Goal: Task Accomplishment & Management: Manage account settings

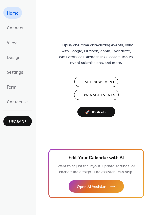
click at [85, 79] on span "Add New Event" at bounding box center [100, 82] width 30 height 6
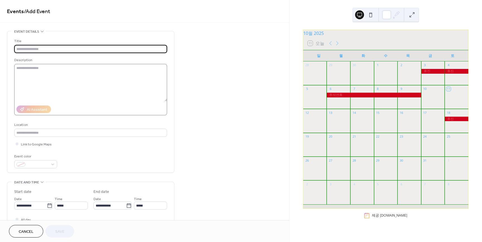
type input "*"
type input "**"
click at [51, 165] on div at bounding box center [35, 164] width 43 height 8
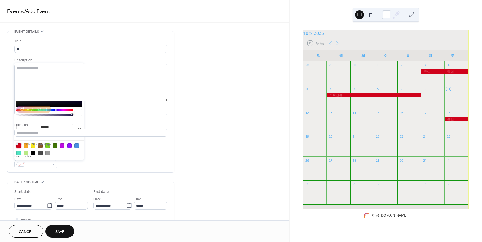
click at [17, 144] on div at bounding box center [18, 145] width 4 height 4
type input "*******"
click at [97, 161] on div "Event color #D0021BFF" at bounding box center [90, 160] width 153 height 15
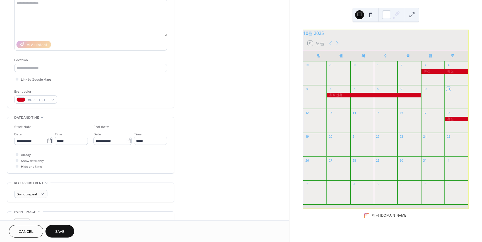
scroll to position [66, 0]
click at [16, 154] on div at bounding box center [17, 153] width 3 height 3
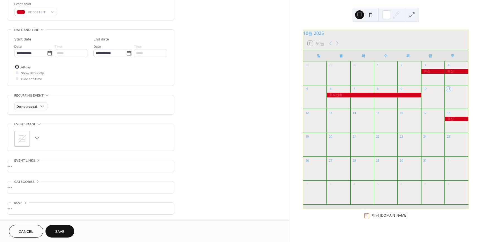
scroll to position [154, 0]
click at [57, 229] on span "Save" at bounding box center [59, 232] width 9 height 6
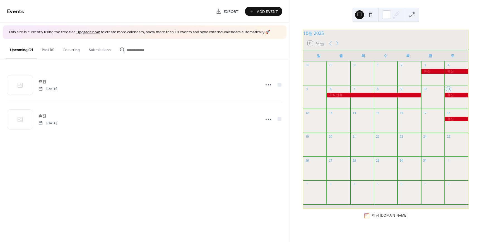
click at [454, 97] on div at bounding box center [457, 95] width 24 height 5
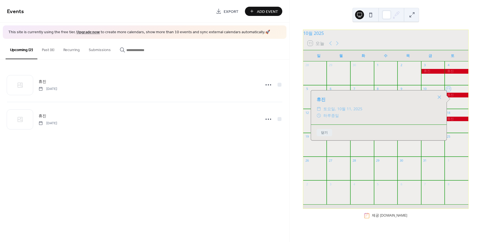
click at [454, 97] on div at bounding box center [457, 95] width 24 height 5
click at [324, 131] on button "닫기" at bounding box center [324, 132] width 16 height 7
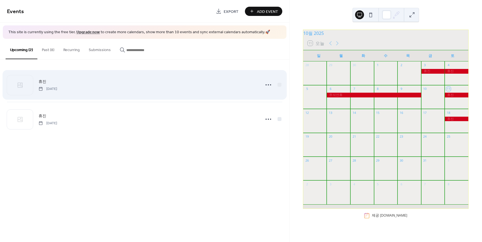
click at [38, 79] on div "휴진 [DATE]" at bounding box center [144, 85] width 275 height 34
click at [265, 84] on icon at bounding box center [268, 84] width 9 height 9
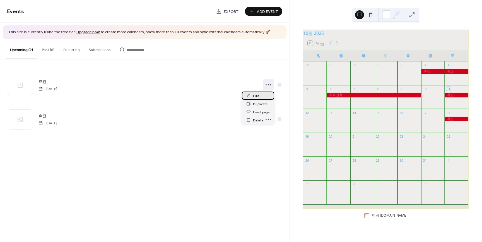
click at [258, 94] on span "Edit" at bounding box center [256, 96] width 6 height 6
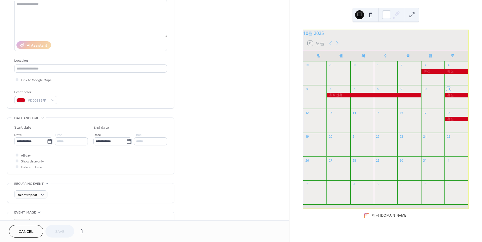
scroll to position [66, 0]
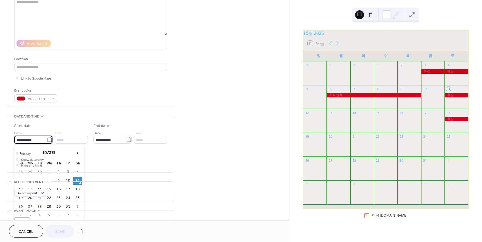
click at [32, 140] on input "**********" at bounding box center [30, 140] width 33 height 8
click at [58, 189] on td "16" at bounding box center [58, 189] width 9 height 8
type input "**********"
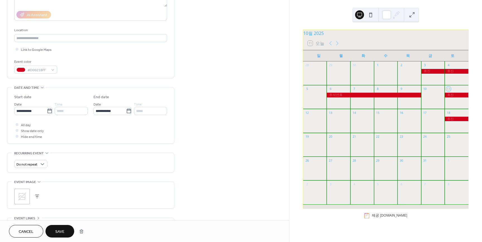
scroll to position [99, 0]
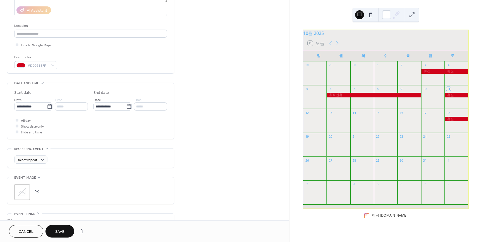
click at [65, 227] on button "Save" at bounding box center [59, 231] width 29 height 13
